Goal: Check status: Check status

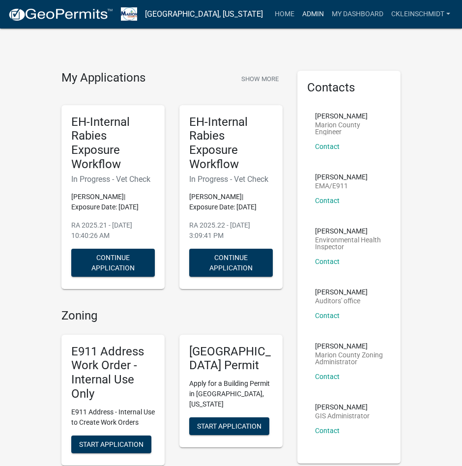
click at [313, 11] on link "Admin" at bounding box center [312, 14] width 29 height 19
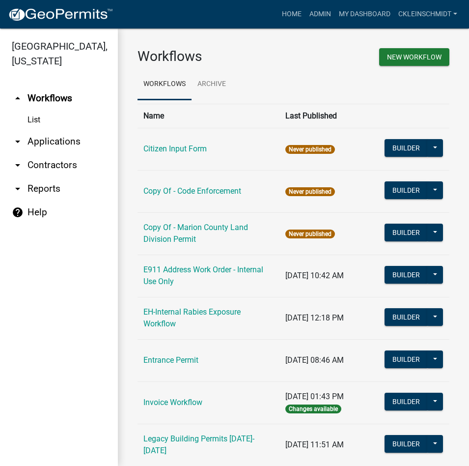
click at [34, 130] on link "arrow_drop_down Applications" at bounding box center [59, 142] width 118 height 24
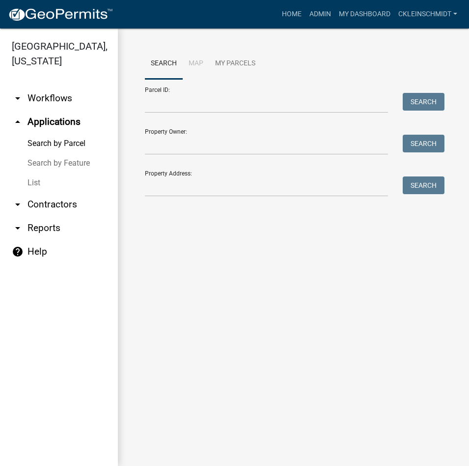
drag, startPoint x: 27, startPoint y: 172, endPoint x: 86, endPoint y: 146, distance: 65.2
click at [28, 173] on link "List" at bounding box center [59, 183] width 118 height 20
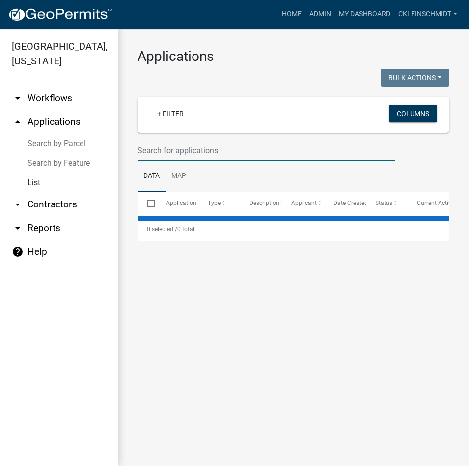
click at [167, 151] on input "text" at bounding box center [267, 151] width 258 height 20
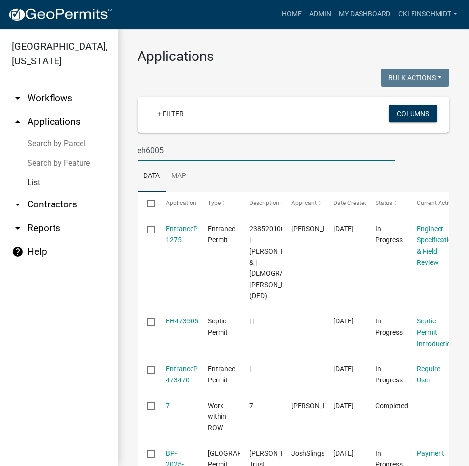
type input "eh6005"
